Goal: Task Accomplishment & Management: Use online tool/utility

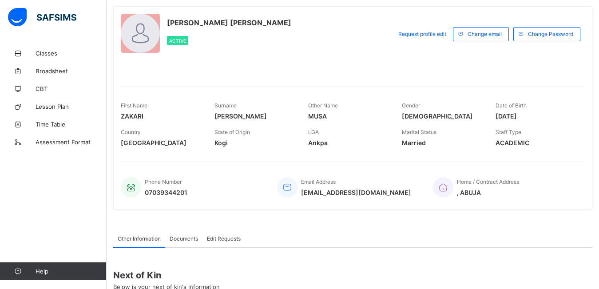
scroll to position [45, 0]
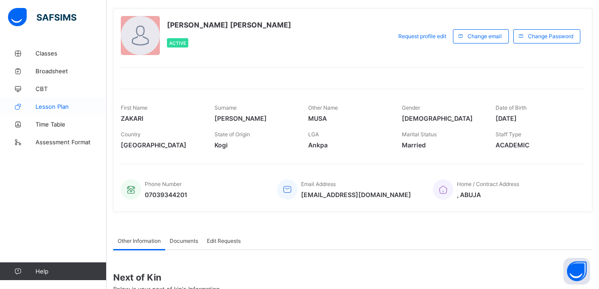
click at [58, 99] on link "Lesson Plan" at bounding box center [53, 107] width 107 height 18
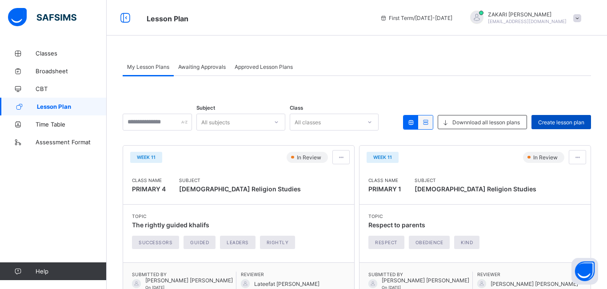
click at [557, 123] on span "Create lesson plan" at bounding box center [561, 122] width 46 height 7
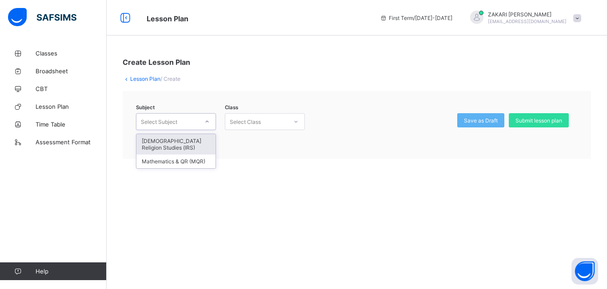
click at [202, 124] on div at bounding box center [206, 122] width 15 height 14
click at [181, 144] on div "[DEMOGRAPHIC_DATA] Religion Studies (IRS)" at bounding box center [175, 144] width 79 height 20
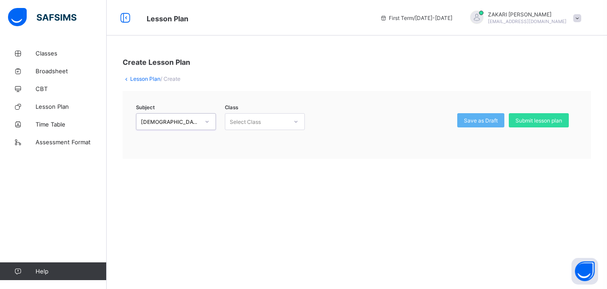
click at [298, 122] on icon at bounding box center [295, 121] width 5 height 9
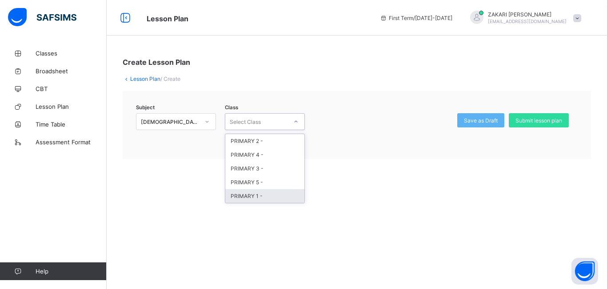
click at [259, 194] on div "PRIMARY 1 -" at bounding box center [264, 196] width 79 height 14
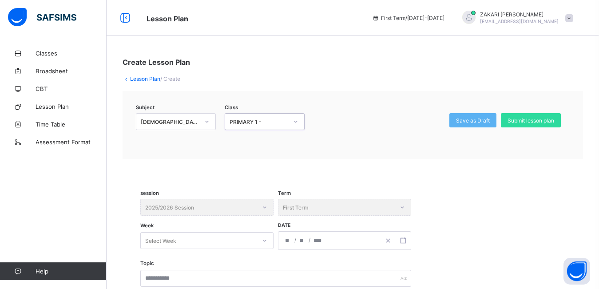
click at [231, 235] on div "Select Week" at bounding box center [198, 241] width 115 height 12
click at [231, 240] on div "Select Week" at bounding box center [198, 241] width 115 height 12
click at [220, 248] on div "Select Week" at bounding box center [206, 240] width 133 height 17
click at [206, 242] on div "Select Week" at bounding box center [198, 241] width 115 height 12
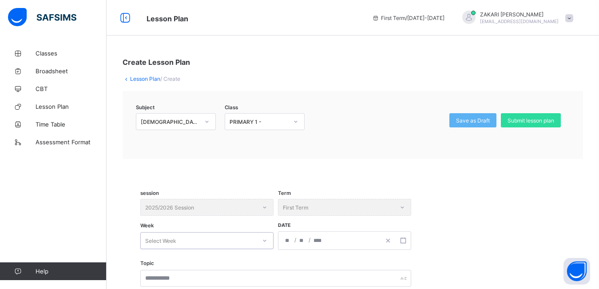
click at [206, 242] on div "Select Week" at bounding box center [198, 241] width 115 height 12
click at [218, 264] on div "No options" at bounding box center [207, 260] width 132 height 14
click at [480, 158] on div "Subject [DEMOGRAPHIC_DATA] Religion Studies (IRS) Class PRIMARY 1 - Save as Dra…" at bounding box center [353, 125] width 461 height 68
click at [194, 239] on div "Select Week" at bounding box center [198, 241] width 115 height 12
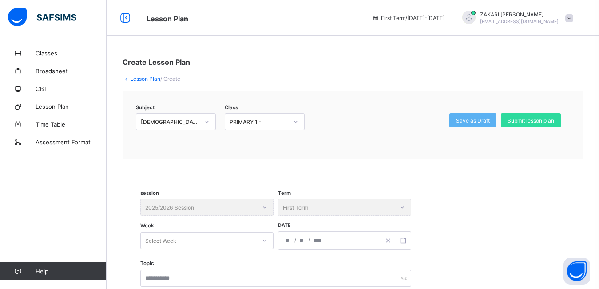
click at [366, 66] on div "Create Lesson Plan" at bounding box center [353, 62] width 461 height 9
